Goal: Ask a question

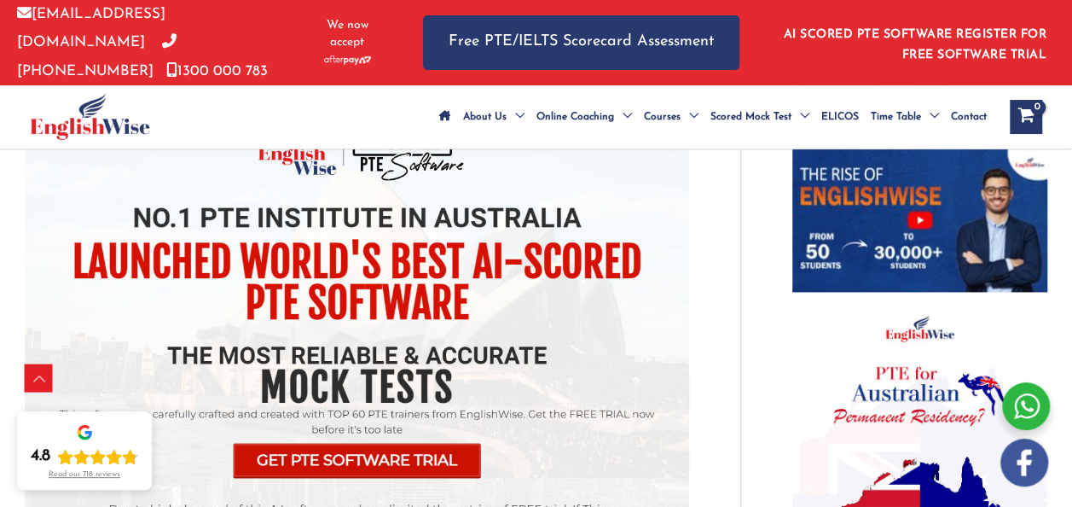
scroll to position [1180, 0]
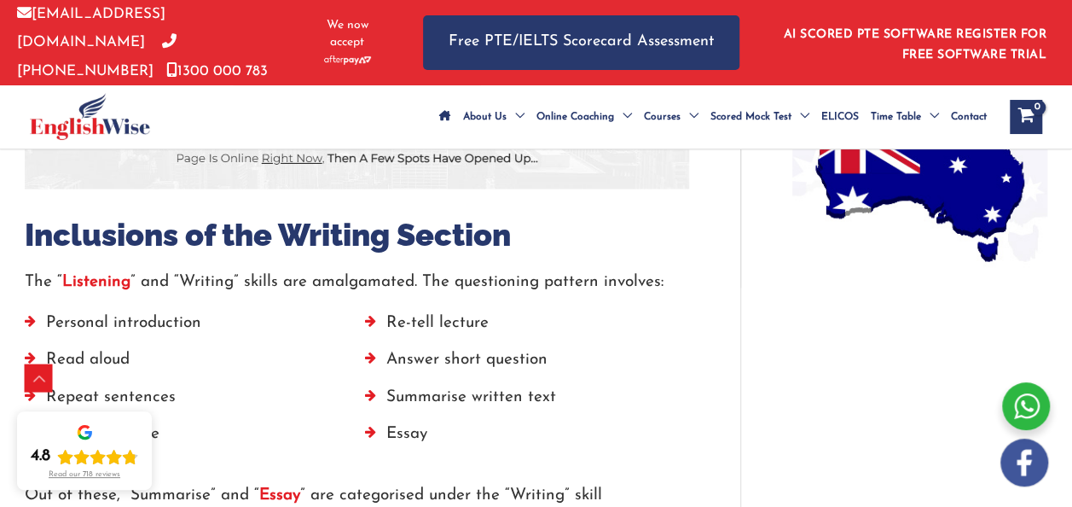
click at [411, 449] on li "Essay" at bounding box center [527, 437] width 324 height 37
click at [388, 450] on li "Essay" at bounding box center [527, 437] width 324 height 37
click at [367, 448] on li "Essay" at bounding box center [527, 437] width 324 height 37
click at [408, 450] on li "Essay" at bounding box center [527, 437] width 324 height 37
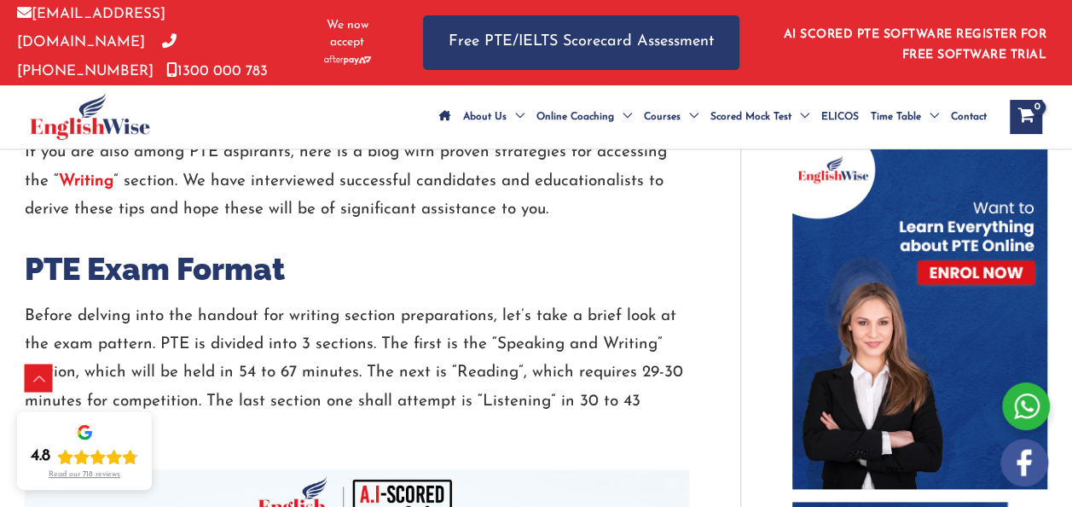
scroll to position [798, 0]
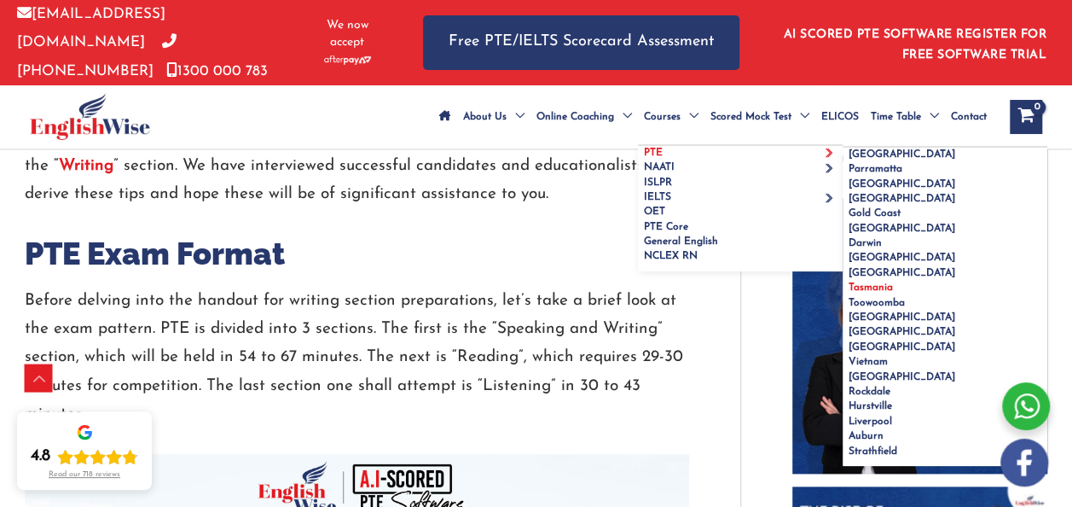
click at [849, 293] on span "Tasmania" at bounding box center [871, 287] width 44 height 10
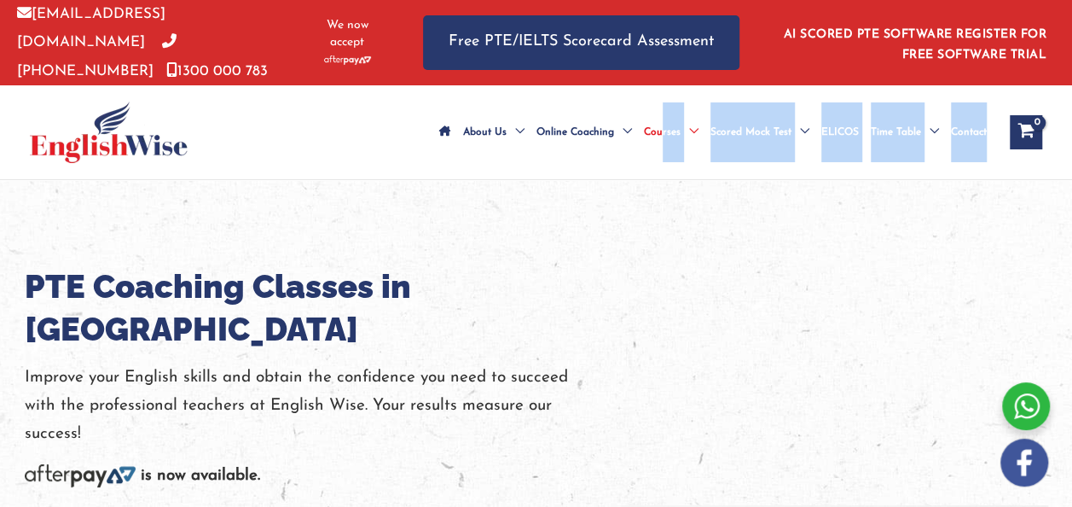
drag, startPoint x: 0, startPoint y: 0, endPoint x: 554, endPoint y: 199, distance: 589.0
click at [554, 180] on div "About Us Menu Toggle Our Story Testimonials Online Coaching Menu Toggle Online …" at bounding box center [536, 132] width 1072 height 95
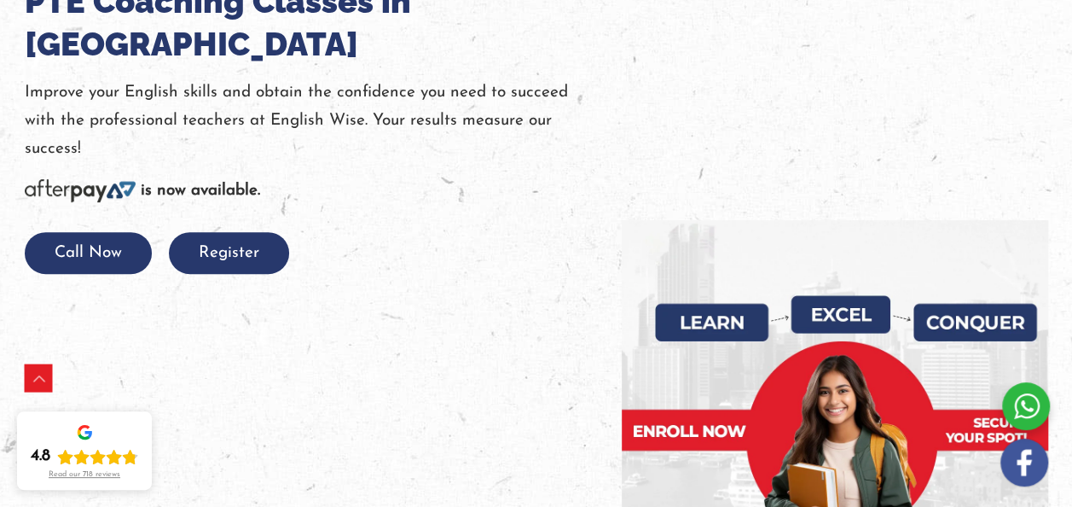
scroll to position [290, 0]
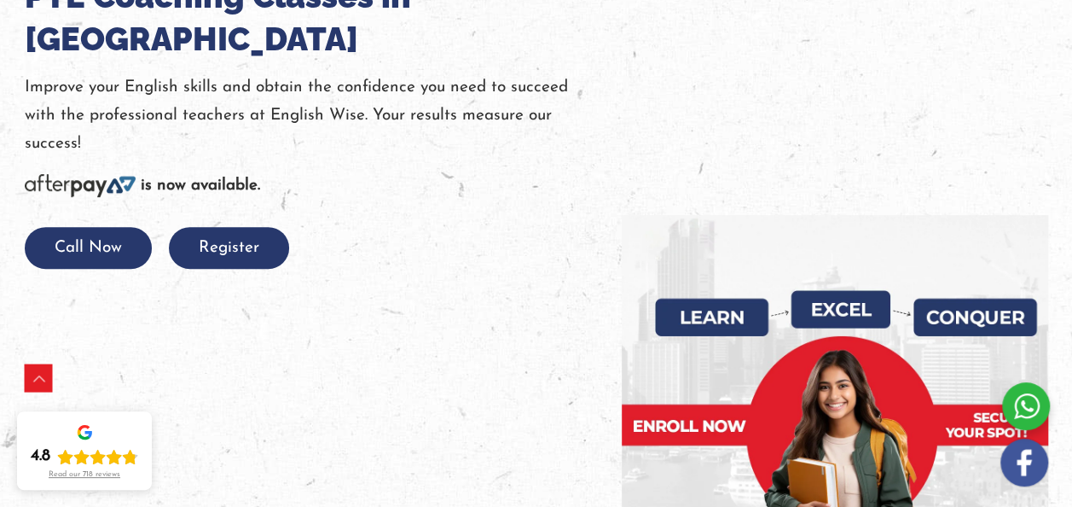
click at [1020, 407] on div at bounding box center [1026, 406] width 48 height 48
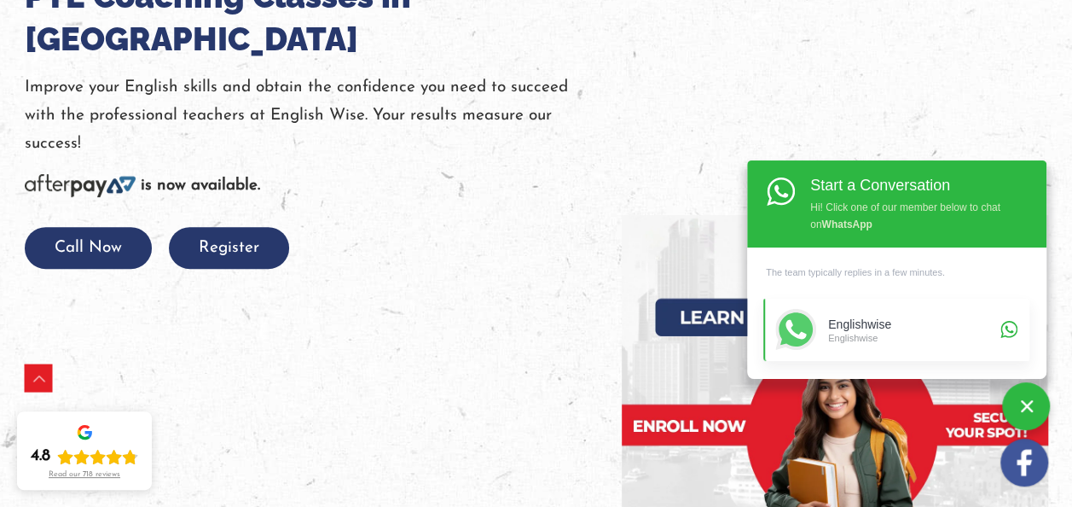
click at [852, 347] on div "Englishwise Englishwise" at bounding box center [911, 330] width 167 height 41
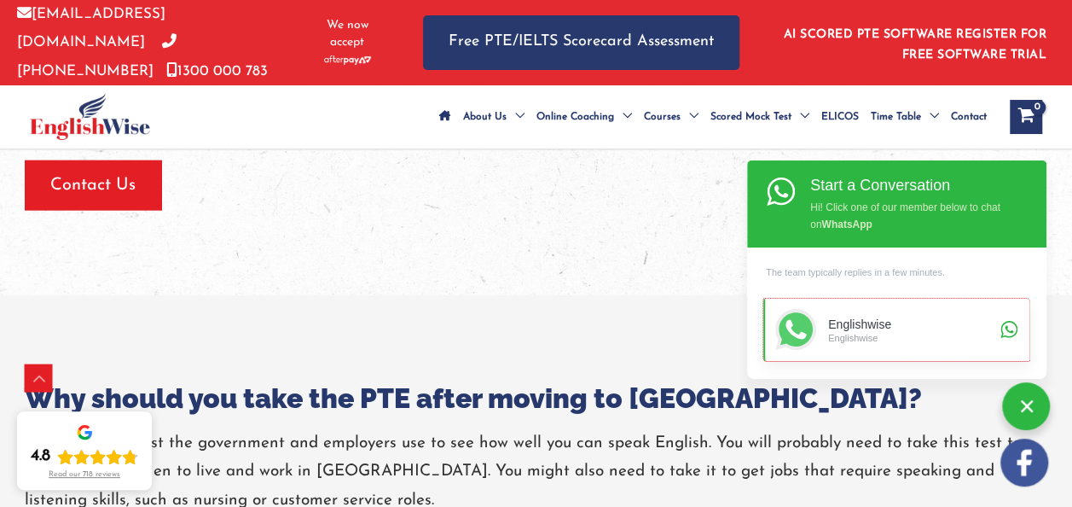
scroll to position [1902, 0]
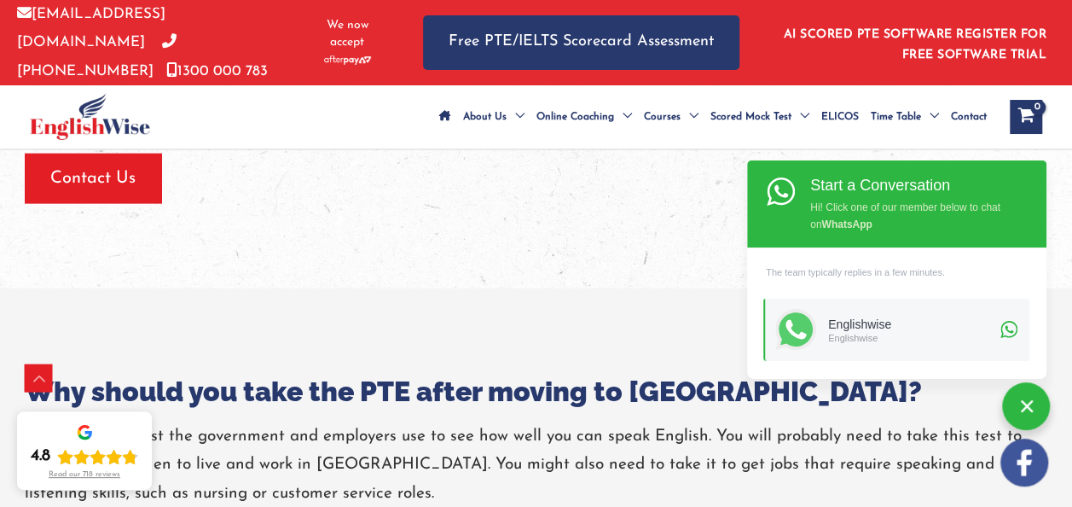
click at [1042, 401] on div at bounding box center [1026, 406] width 48 height 48
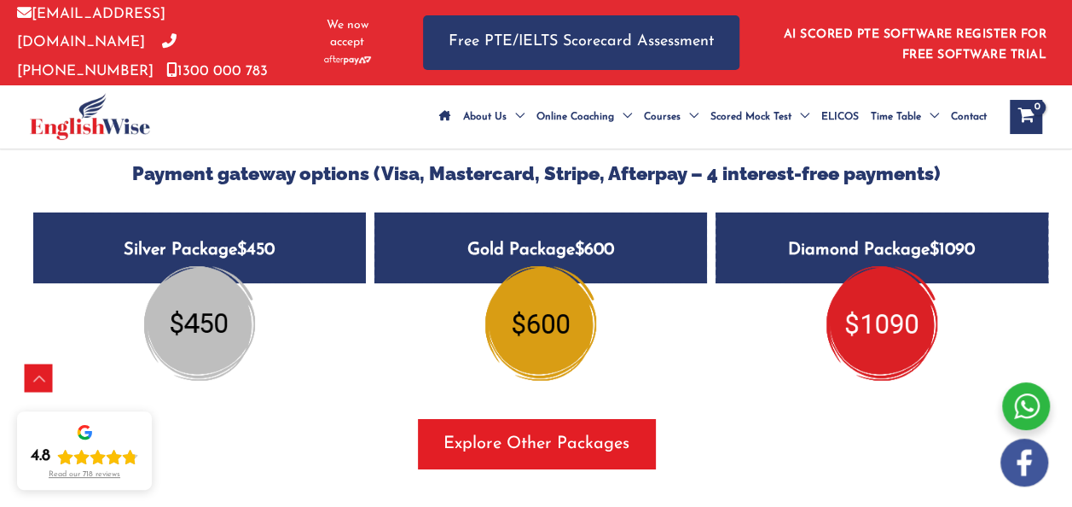
scroll to position [2852, 0]
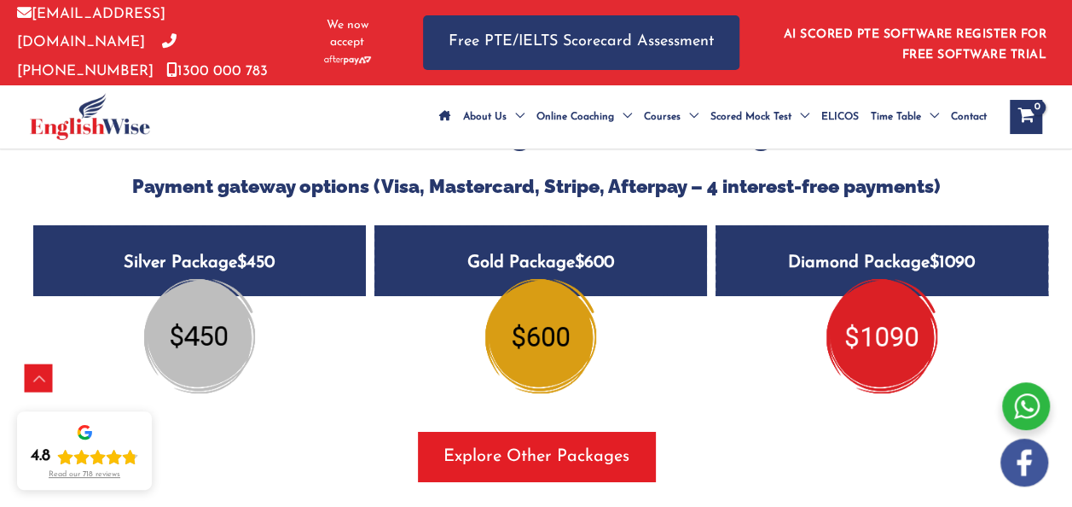
drag, startPoint x: 561, startPoint y: 348, endPoint x: 420, endPoint y: 371, distance: 143.5
click at [420, 371] on div "Gold Package $600" at bounding box center [540, 309] width 333 height 168
click at [527, 310] on img at bounding box center [540, 336] width 111 height 114
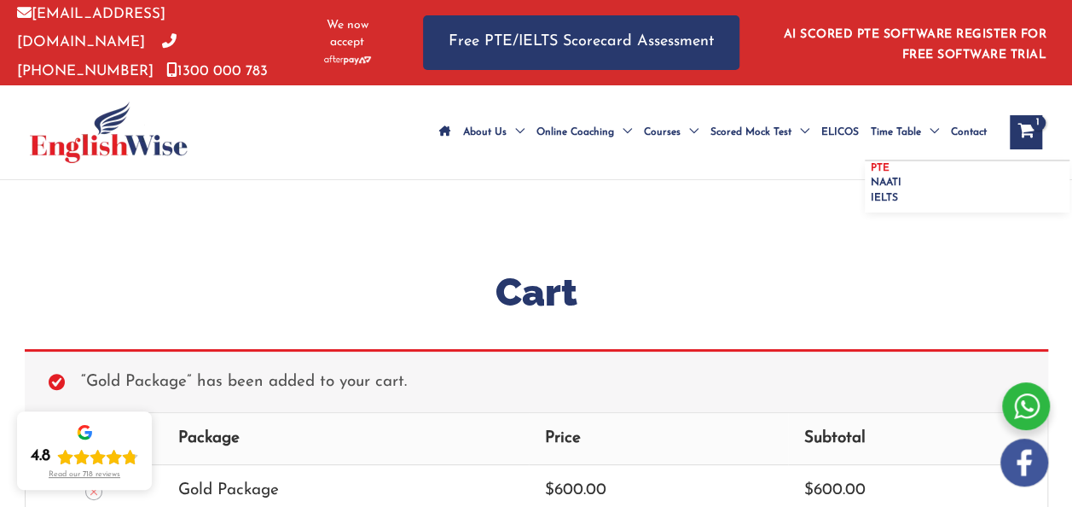
click at [906, 161] on link "PTE" at bounding box center [967, 168] width 205 height 15
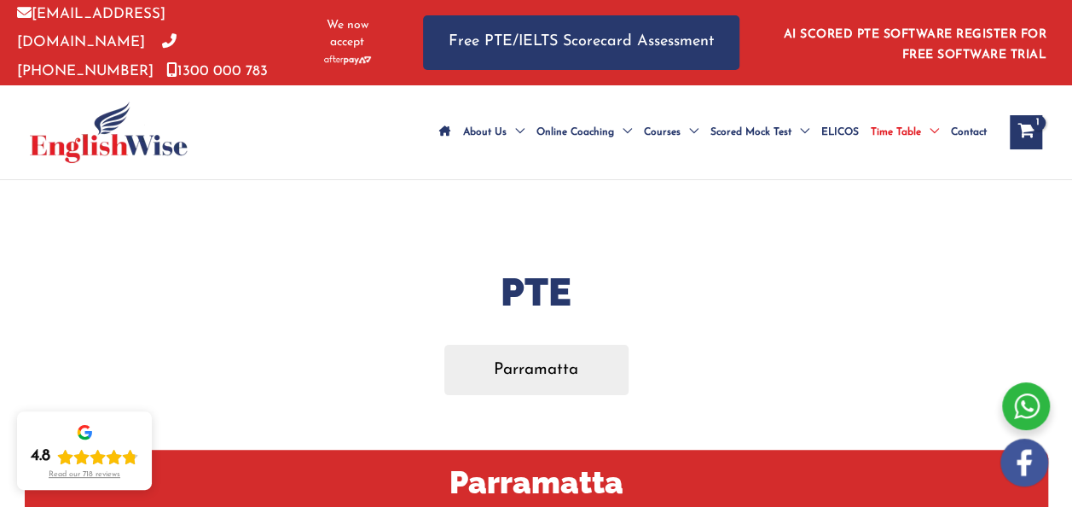
drag, startPoint x: 1021, startPoint y: 125, endPoint x: 727, endPoint y: 227, distance: 311.3
click at [711, 163] on span "PTE Mock Tests" at bounding box center [747, 168] width 73 height 10
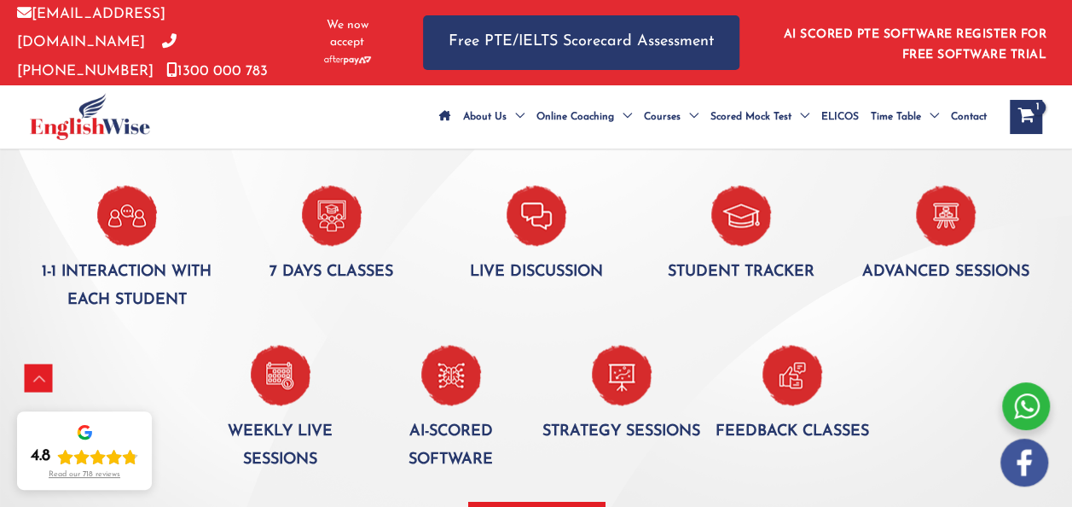
scroll to position [1049, 0]
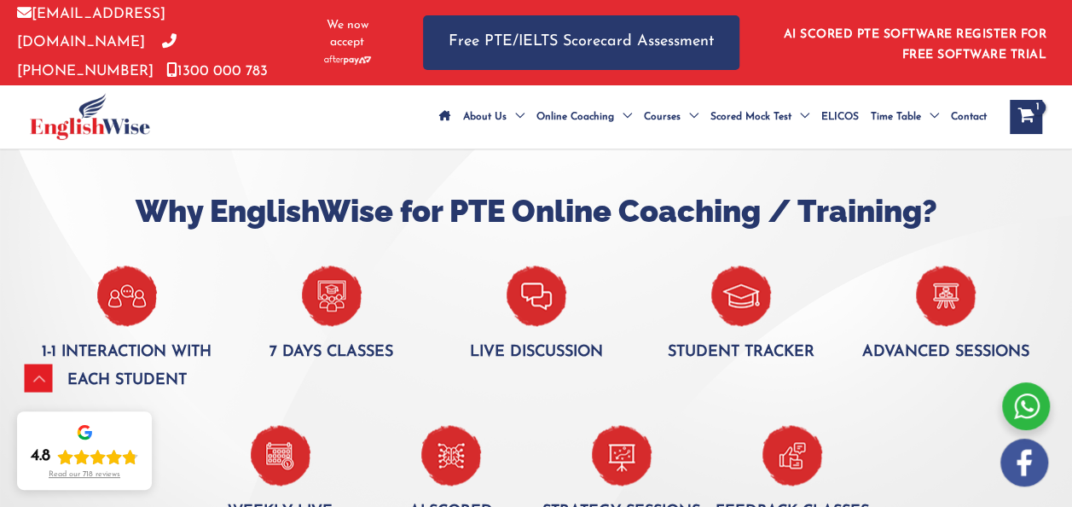
click at [980, 107] on span "Contact" at bounding box center [969, 117] width 36 height 60
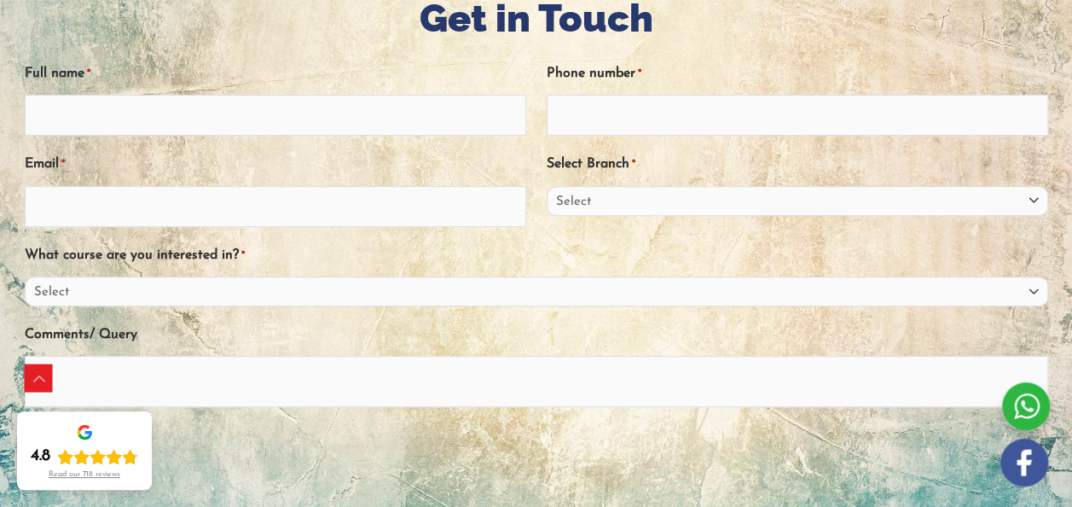
scroll to position [268, 0]
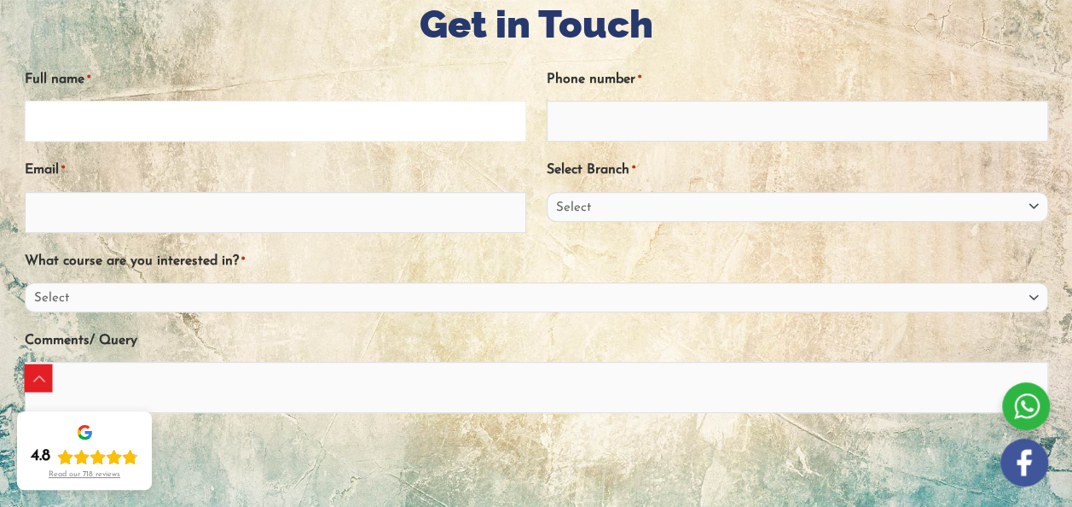
click at [65, 142] on input "Full name *" at bounding box center [276, 121] width 502 height 41
type input "Reeda Bhutia"
type input "0405189129"
type input "reeda.bhutia1987@gmail.com"
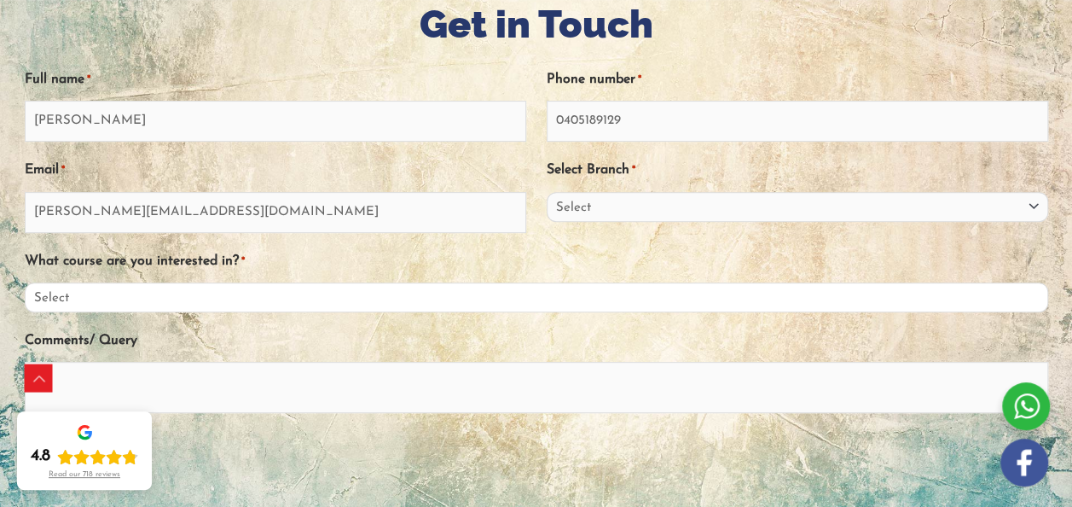
click at [1027, 312] on select "Select PTE NAATI IELTS OET General English" at bounding box center [537, 297] width 1024 height 30
select select "PTE"
click at [25, 301] on select "Select PTE NAATI IELTS OET General English" at bounding box center [537, 297] width 1024 height 30
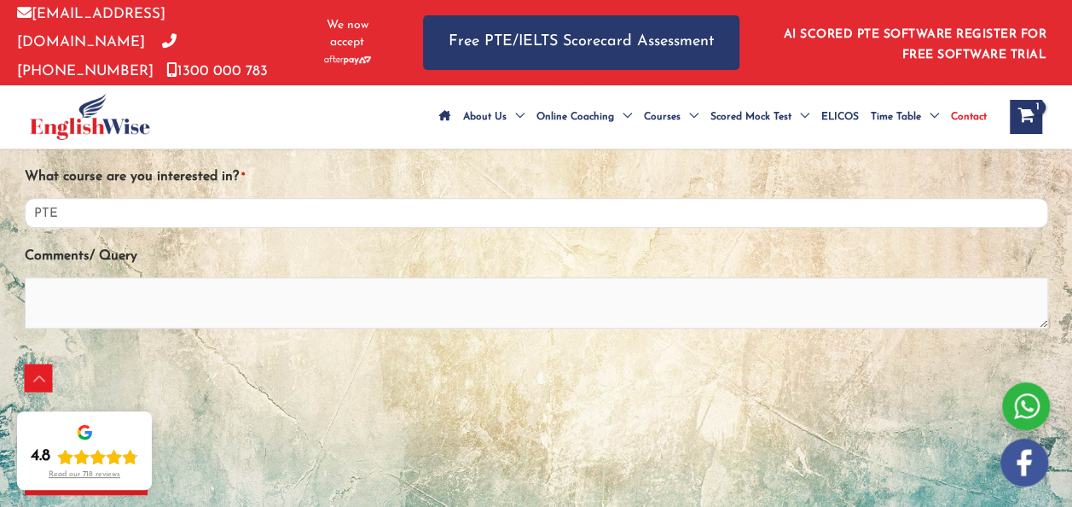
scroll to position [339, 0]
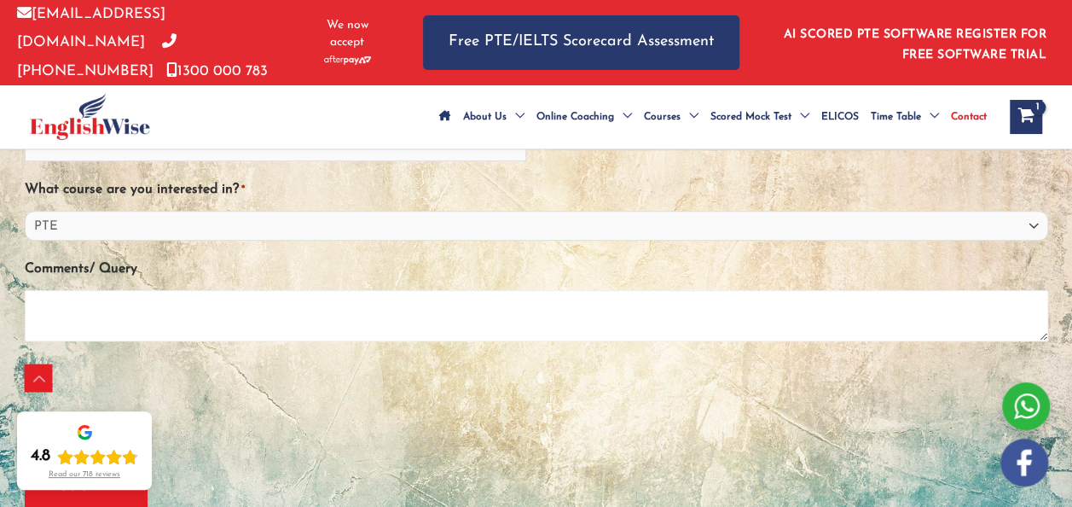
click at [51, 329] on textarea "Comments/ Query" at bounding box center [537, 315] width 1024 height 51
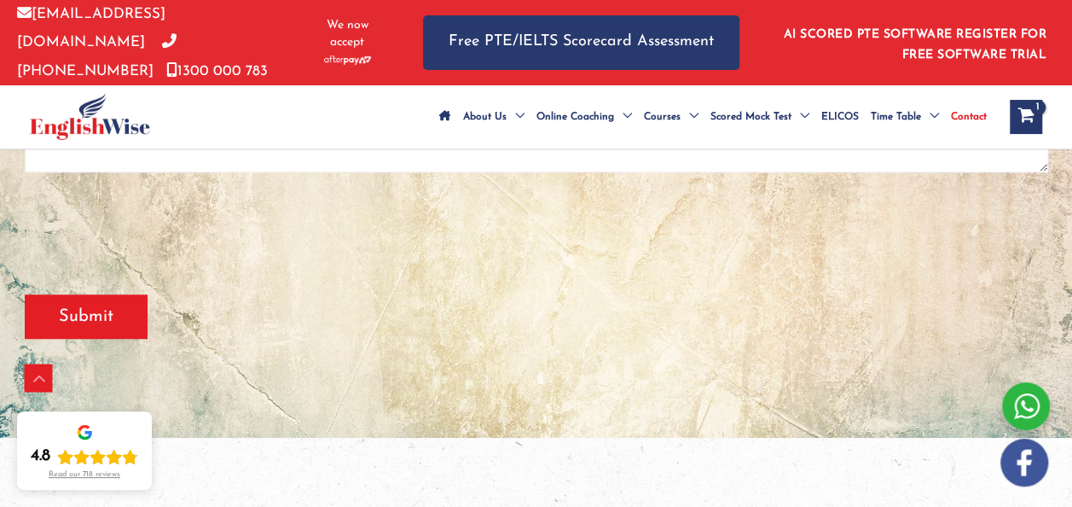
scroll to position [483, 0]
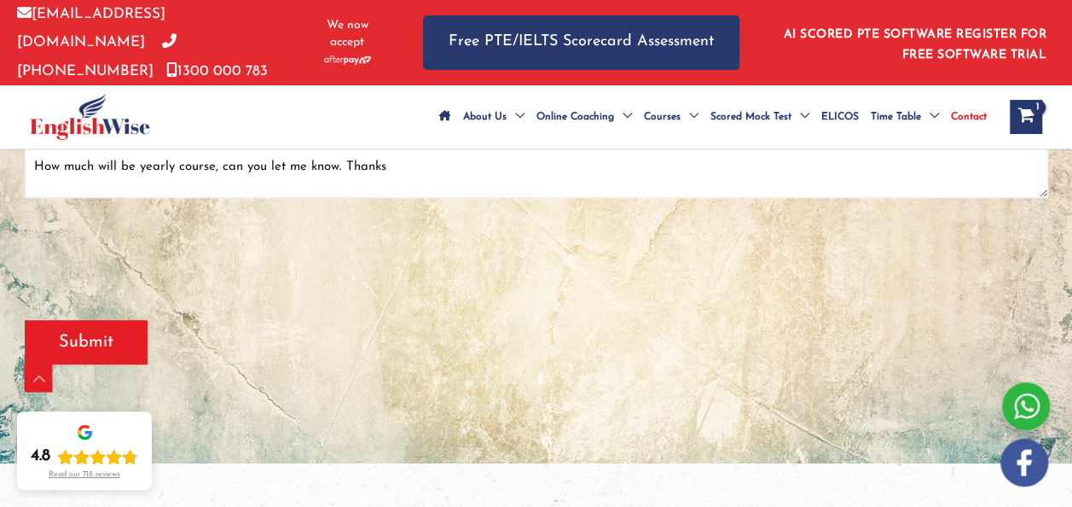
type textarea "How much will be yearly course, can you let me know. Thanks"
click at [85, 364] on input "Submit" at bounding box center [86, 342] width 123 height 44
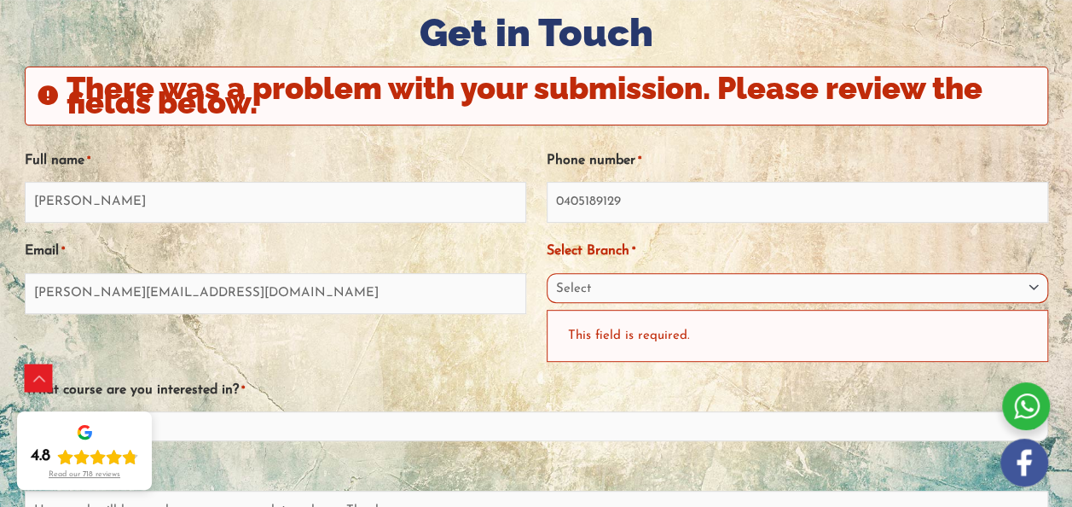
scroll to position [0, 0]
drag, startPoint x: 1026, startPoint y: 304, endPoint x: 576, endPoint y: 421, distance: 465.5
click at [576, 421] on div "What course are you interested in? * Select PTE NAATI IELTS OET General English" at bounding box center [537, 408] width 1024 height 66
click at [1029, 303] on select "Select Sydney City Center Sydney Parramatta EnglishWise Global Brisbane Gold Co…" at bounding box center [798, 288] width 502 height 30
select select "Tasmania"
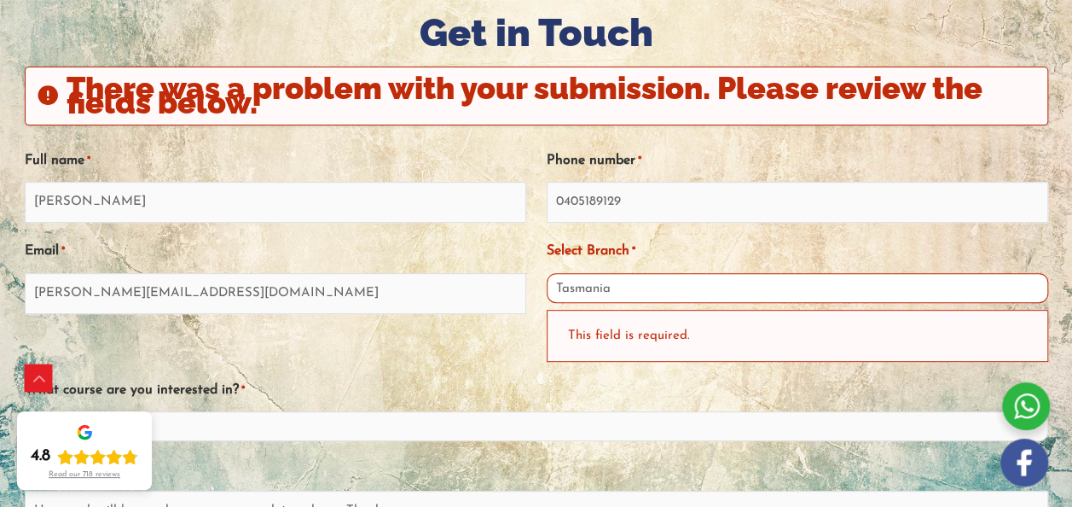
click at [547, 292] on select "Select Sydney City Center Sydney Parramatta EnglishWise Global Brisbane Gold Co…" at bounding box center [798, 288] width 502 height 30
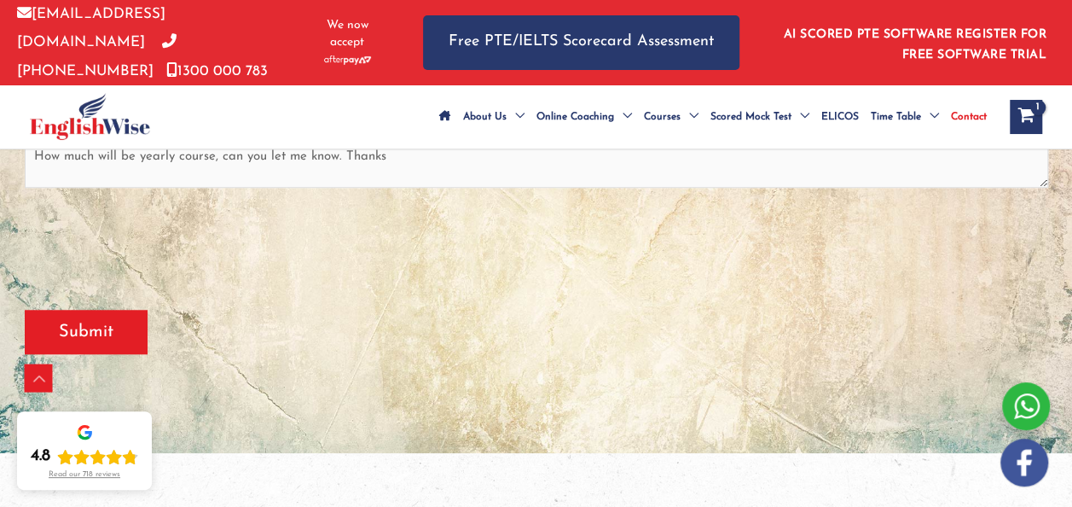
scroll to position [606, 0]
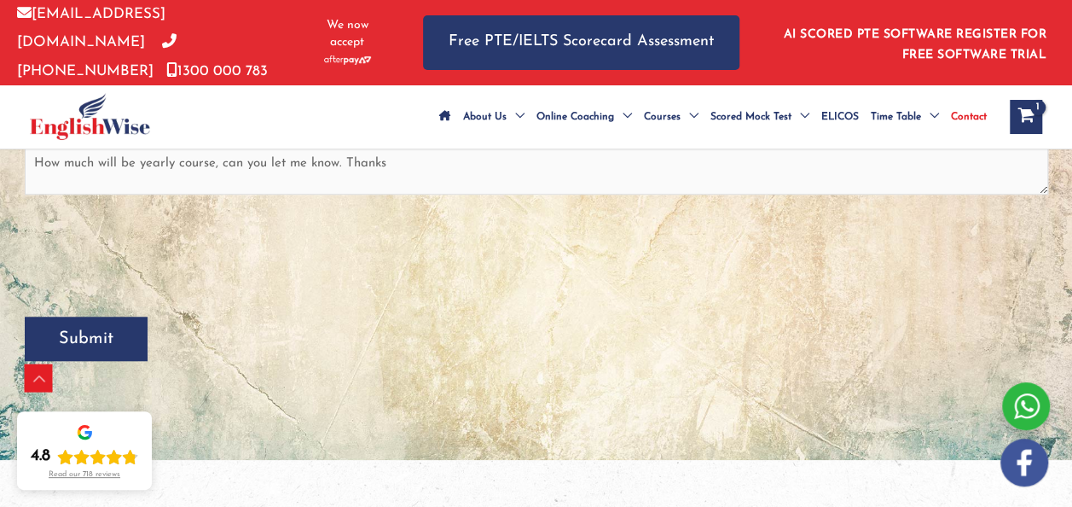
click at [101, 361] on input "Submit" at bounding box center [86, 338] width 123 height 44
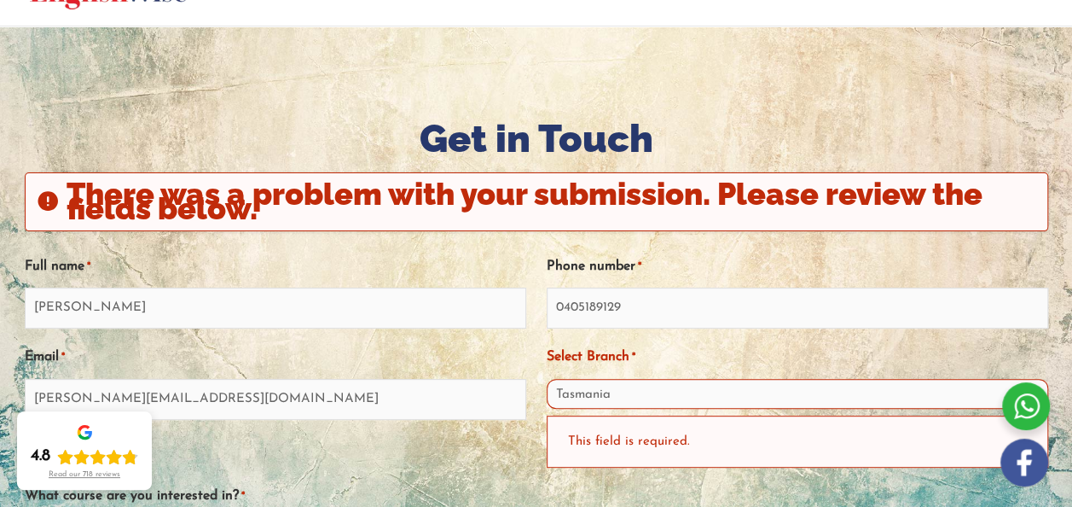
scroll to position [121, 0]
